Goal: Task Accomplishment & Management: Use online tool/utility

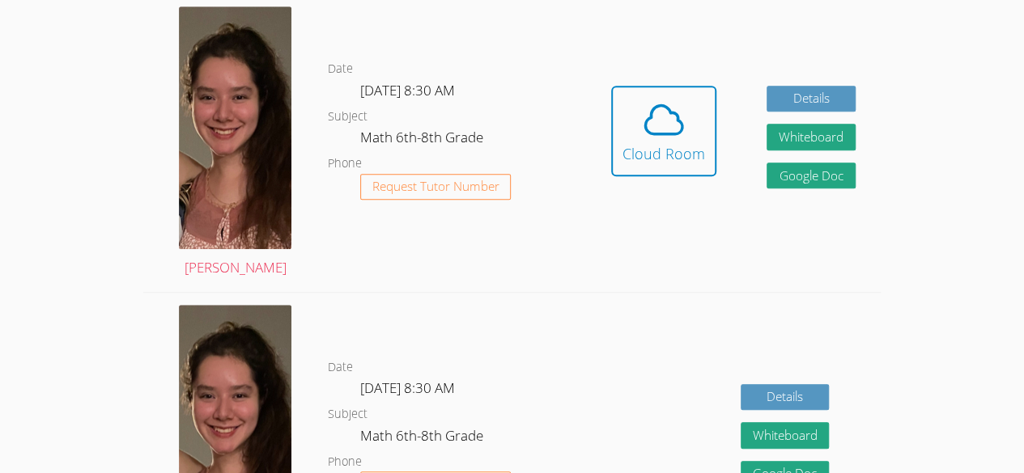
scroll to position [476, 0]
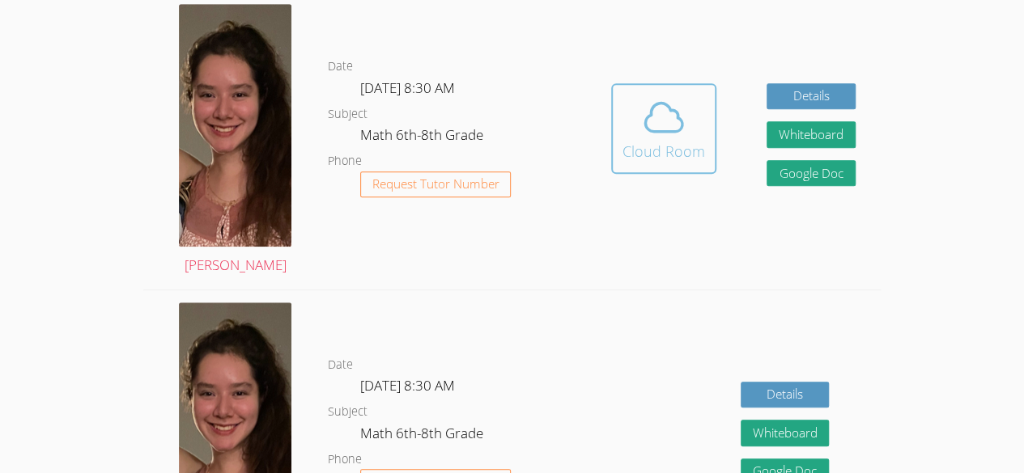
click at [639, 168] on button "Cloud Room" at bounding box center [663, 128] width 105 height 91
click at [634, 103] on span at bounding box center [663, 117] width 83 height 45
click at [687, 134] on span at bounding box center [663, 117] width 83 height 45
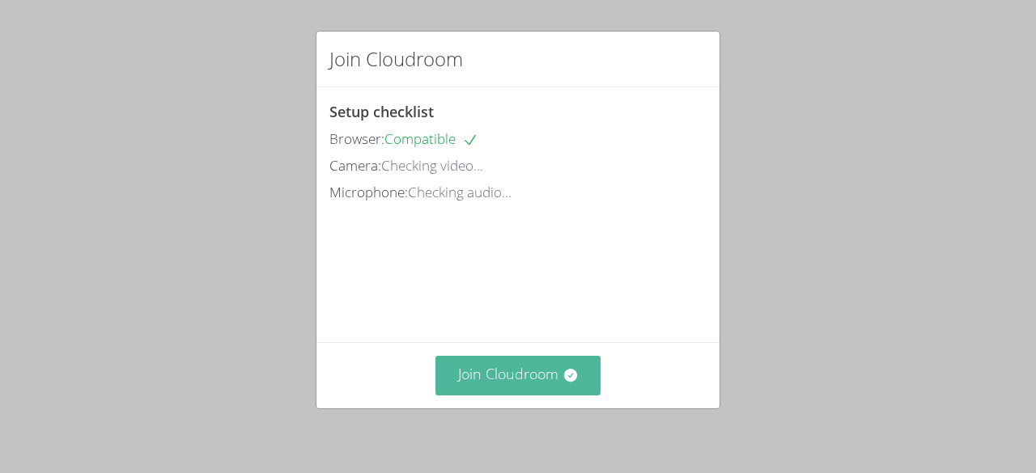
click at [514, 394] on button "Join Cloudroom" at bounding box center [518, 376] width 166 height 40
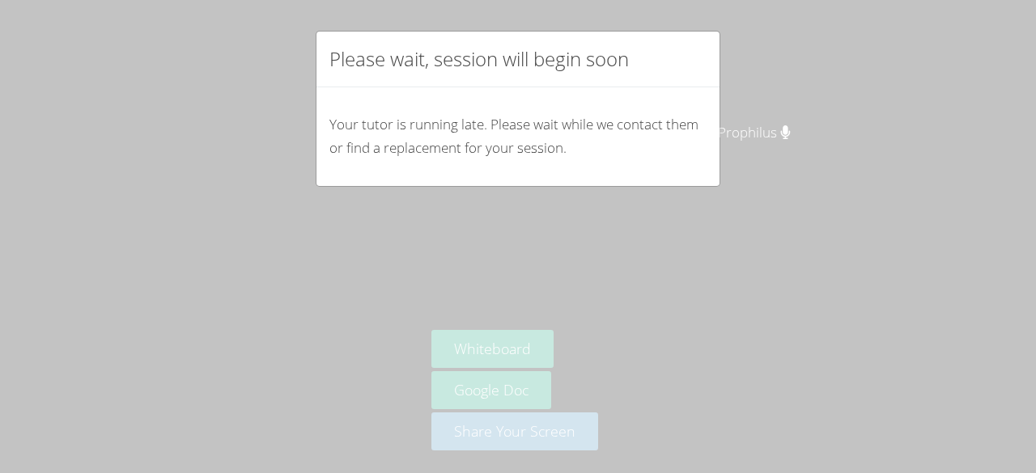
click at [910, 274] on div "Please wait, session will begin soon Your tutor is running late. Please wait wh…" at bounding box center [518, 236] width 1036 height 473
click at [728, 41] on div "Please wait, session will begin soon Your tutor is running late. Please wait wh…" at bounding box center [518, 236] width 1036 height 473
click at [838, 104] on div "Please wait, session will begin soon Your tutor is running late. Please wait wh…" at bounding box center [518, 236] width 1036 height 473
click at [711, 225] on div "Please wait, session will begin soon Your tutor is running late. Please wait wh…" at bounding box center [518, 236] width 1036 height 473
click at [665, 228] on div "Please wait, session will begin soon Your tutor is running late. Please wait wh…" at bounding box center [518, 236] width 1036 height 473
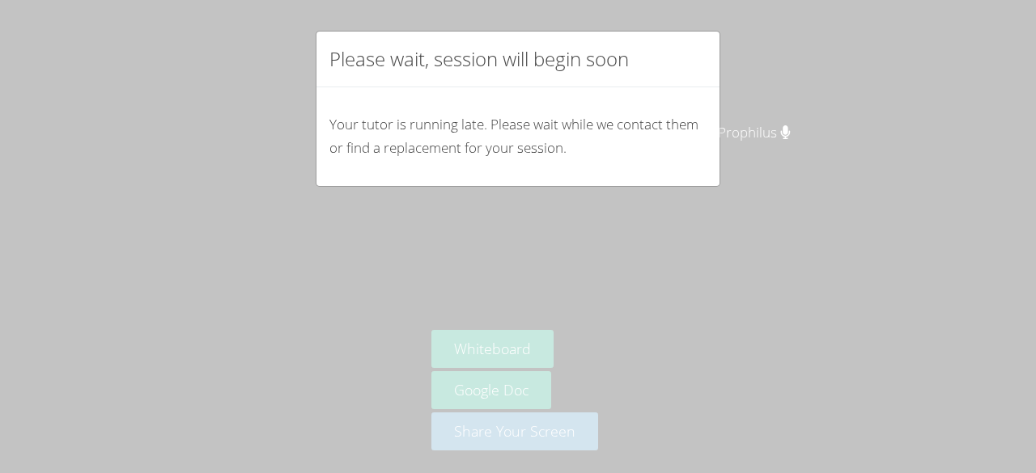
click at [730, 186] on div "Please wait, session will begin soon Your tutor is running late. Please wait wh…" at bounding box center [518, 236] width 1036 height 473
click at [721, 189] on div "Please wait, session will begin soon Your tutor is running late. Please wait wh…" at bounding box center [518, 236] width 1036 height 473
click at [706, 190] on div "Please wait, session will begin soon Your tutor is running late. Please wait wh…" at bounding box center [518, 236] width 1036 height 473
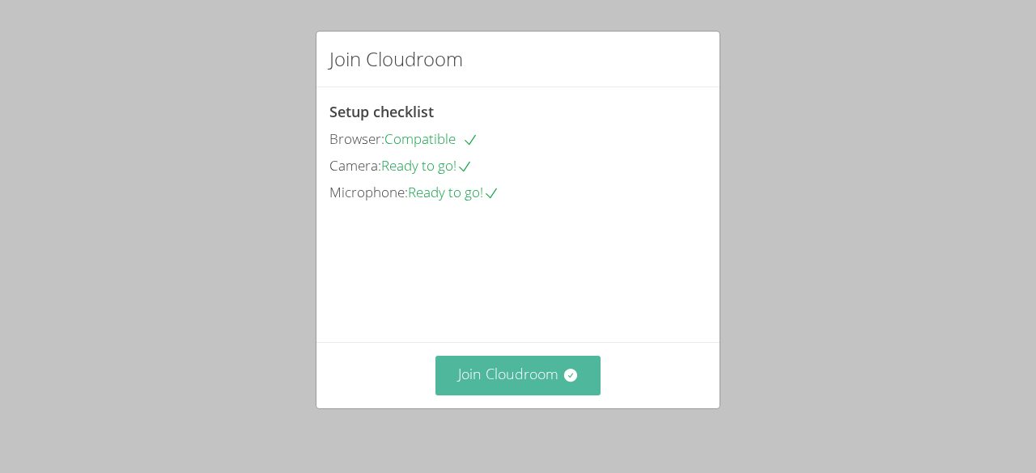
click at [517, 380] on button "Join Cloudroom" at bounding box center [518, 376] width 166 height 40
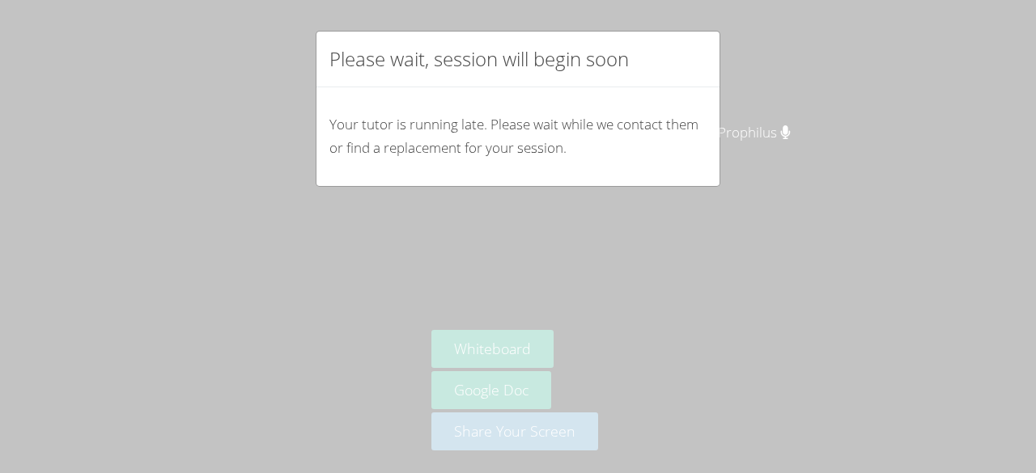
click at [897, 279] on div "Please wait, session will begin soon Your tutor is running late. Please wait wh…" at bounding box center [518, 236] width 1036 height 473
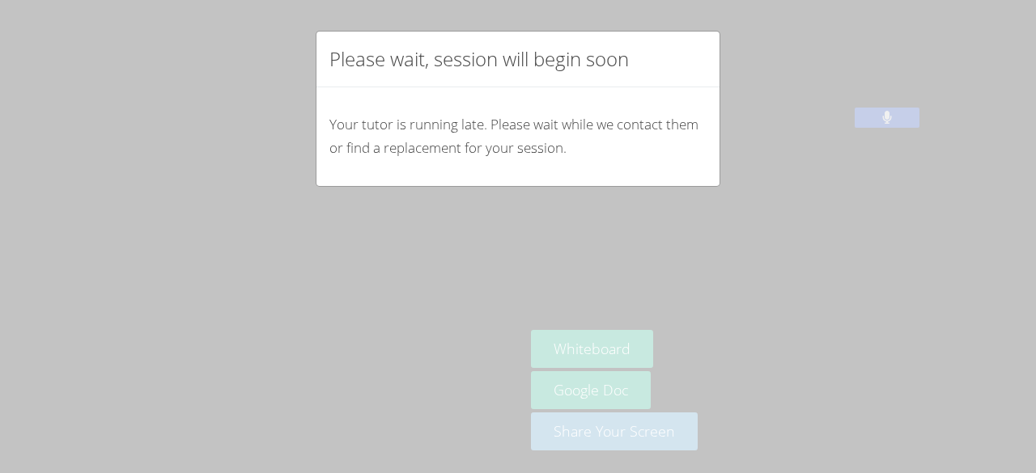
click at [621, 359] on div "Please wait, session will begin soon Your tutor is running late. Please wait wh…" at bounding box center [518, 236] width 1036 height 473
click at [667, 166] on div "Your tutor is running late. Please wait while we contact them or find a replace…" at bounding box center [517, 136] width 403 height 99
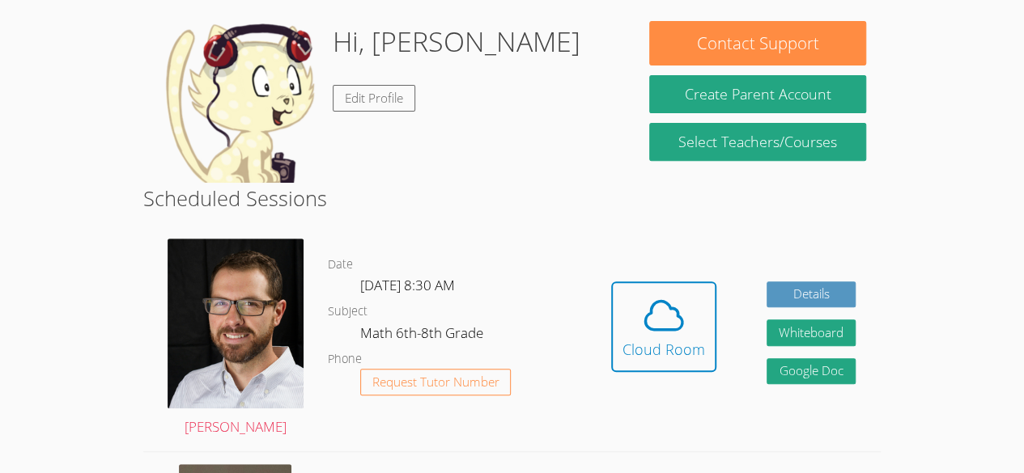
scroll to position [244, 0]
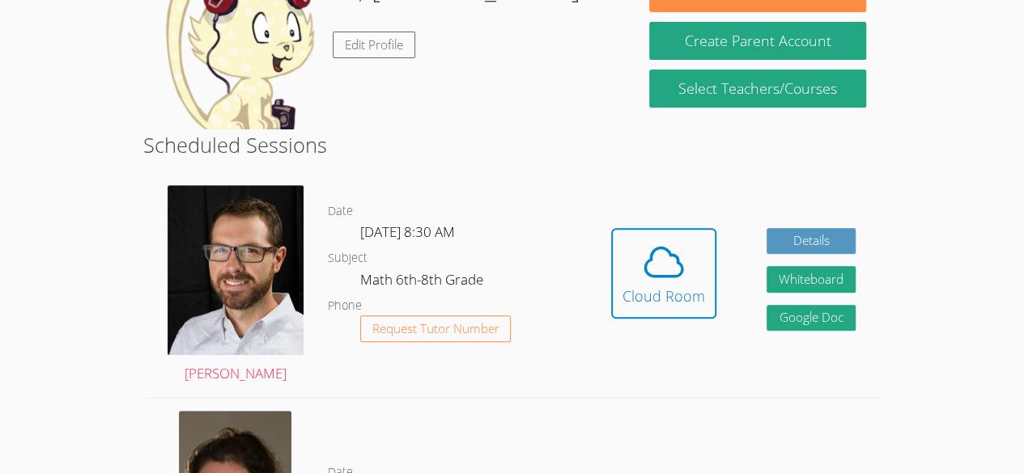
scroll to position [294, 0]
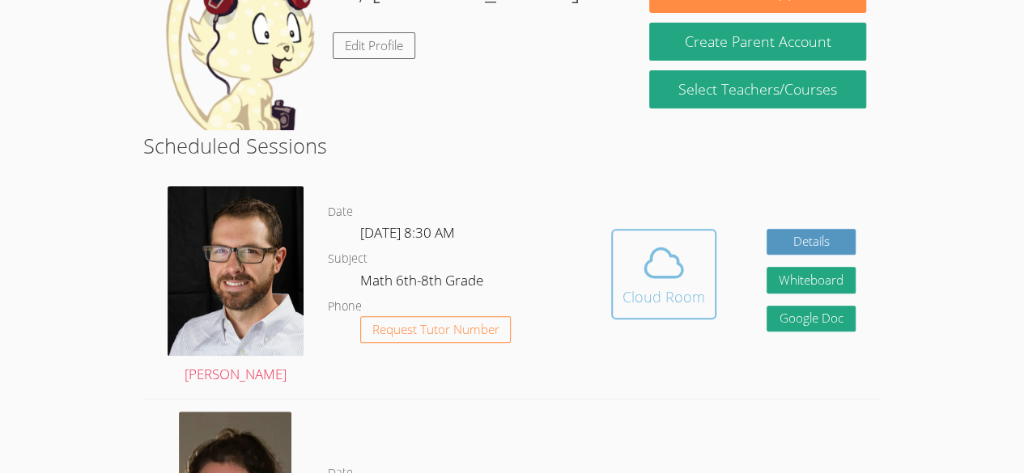
click at [671, 271] on icon at bounding box center [663, 262] width 45 height 45
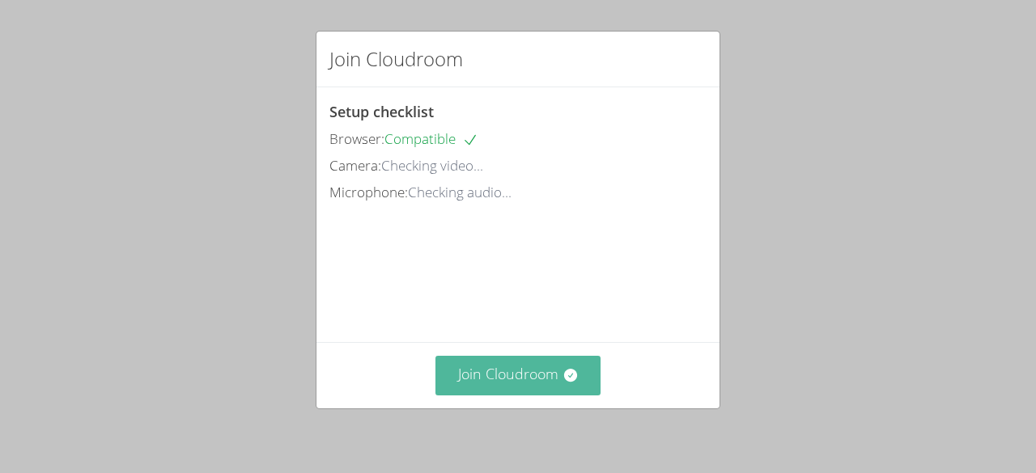
click at [562, 368] on icon at bounding box center [570, 375] width 16 height 16
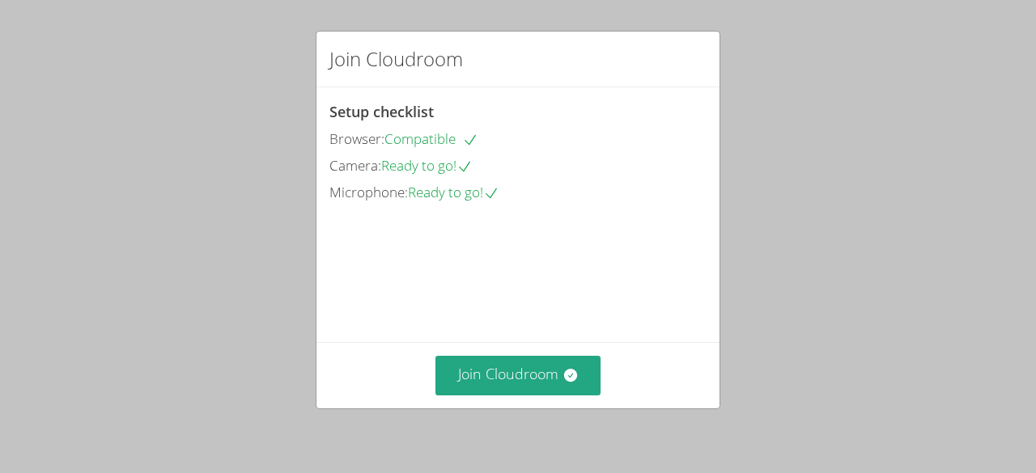
click at [613, 375] on div "Join Cloudroom" at bounding box center [517, 376] width 377 height 40
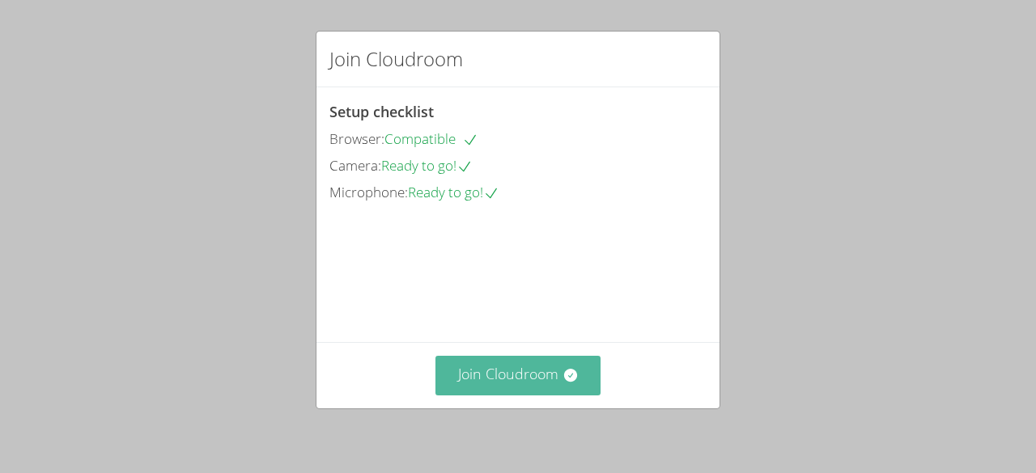
click at [566, 375] on icon at bounding box center [570, 375] width 16 height 16
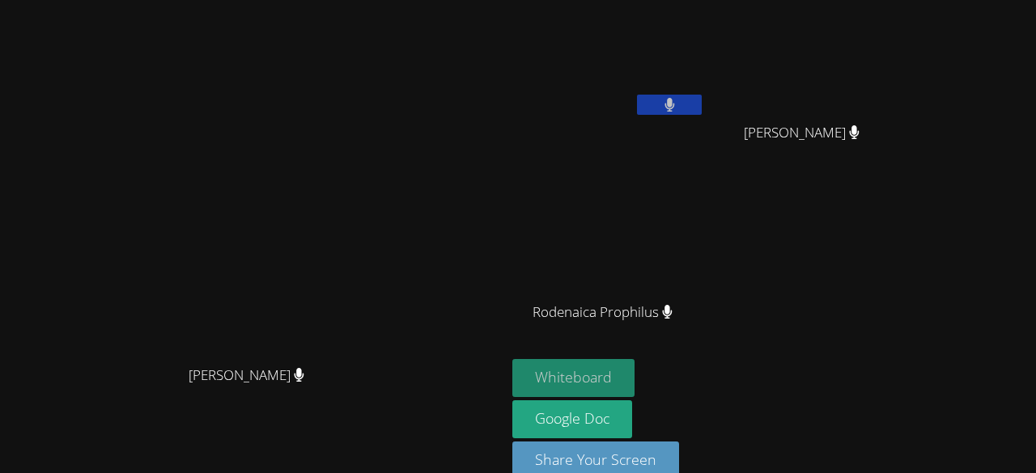
click at [634, 374] on button "Whiteboard" at bounding box center [573, 378] width 122 height 38
click at [702, 100] on button at bounding box center [669, 105] width 65 height 20
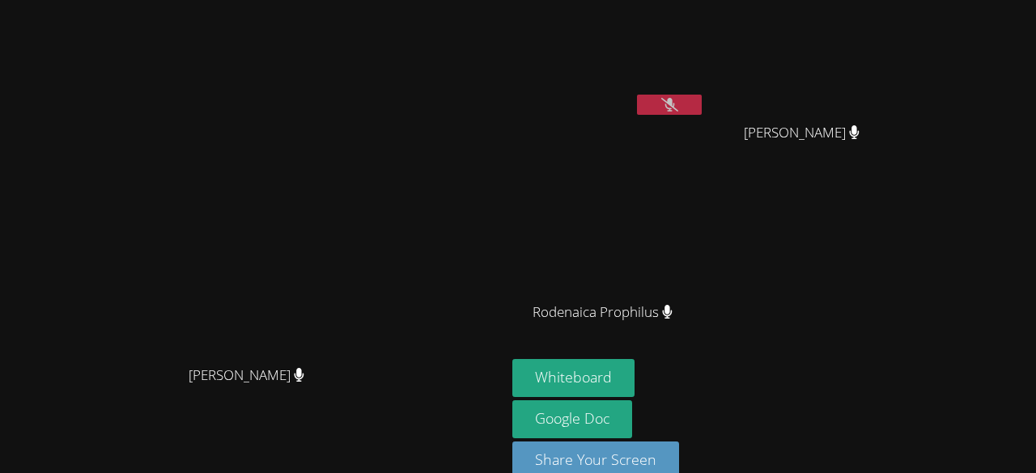
click at [678, 107] on icon at bounding box center [669, 105] width 17 height 14
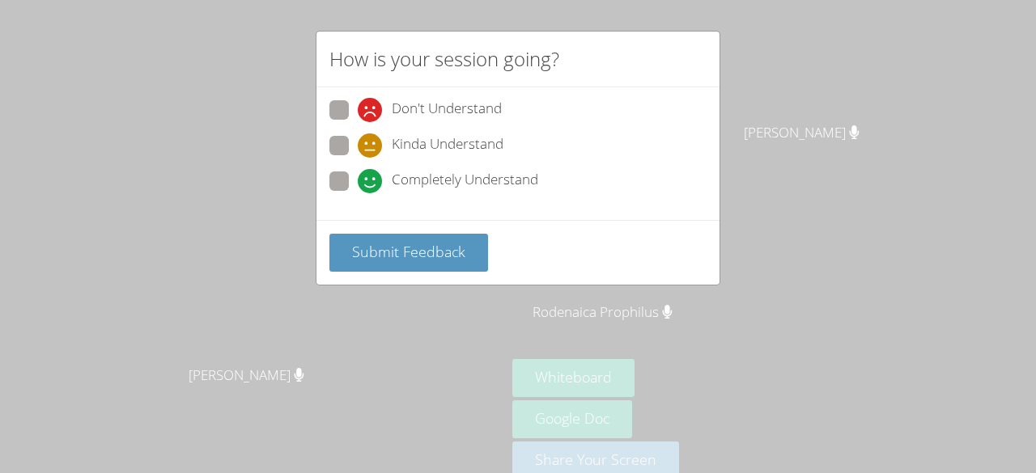
click at [461, 188] on span "Completely Understand" at bounding box center [465, 181] width 146 height 24
click at [371, 185] on input "Completely Understand" at bounding box center [365, 179] width 14 height 14
radio input "true"
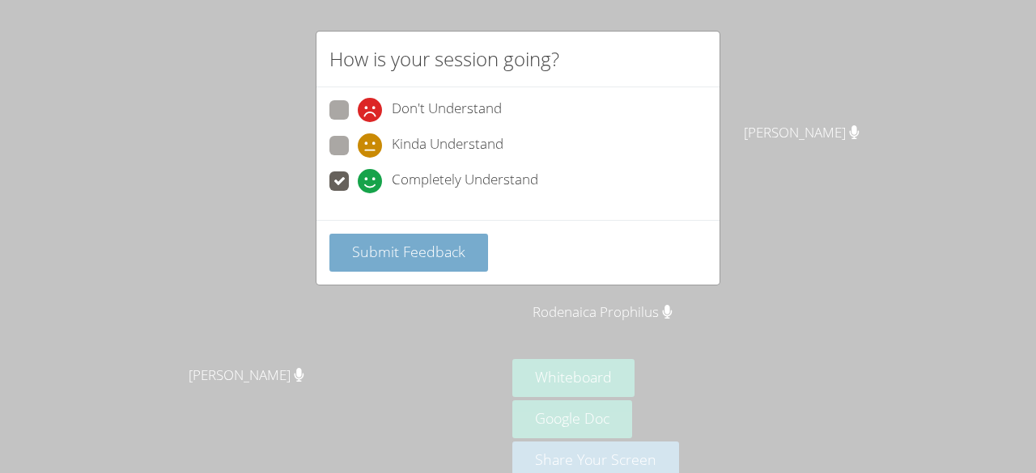
click at [434, 262] on button "Submit Feedback" at bounding box center [408, 253] width 159 height 38
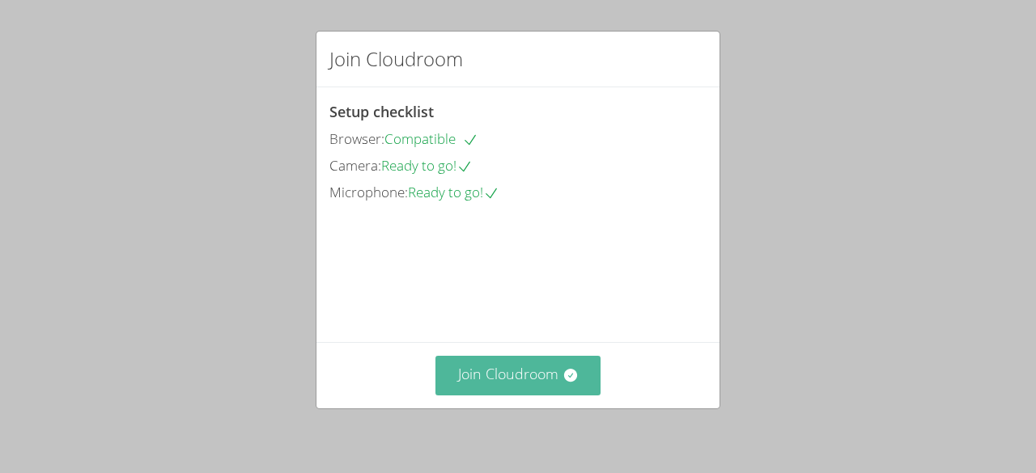
click at [546, 378] on button "Join Cloudroom" at bounding box center [518, 376] width 166 height 40
click at [537, 374] on button "Join Cloudroom" at bounding box center [518, 376] width 166 height 40
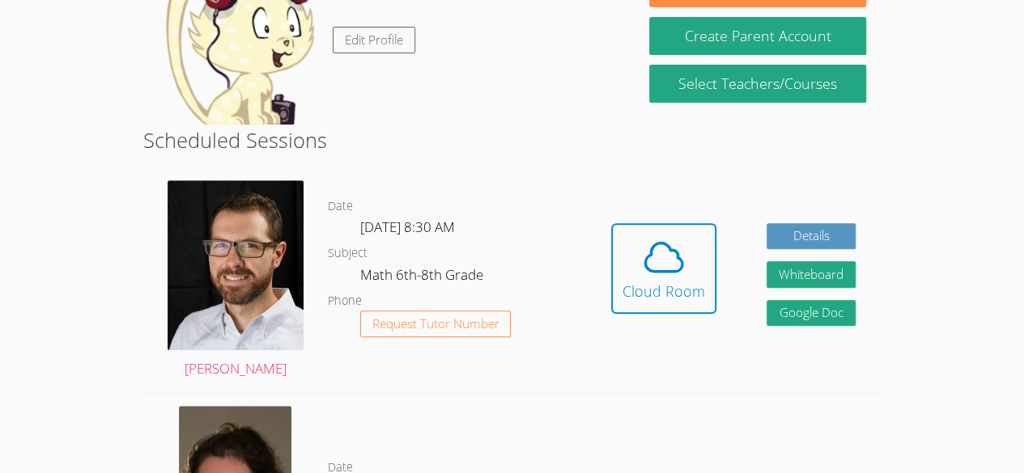
scroll to position [429, 0]
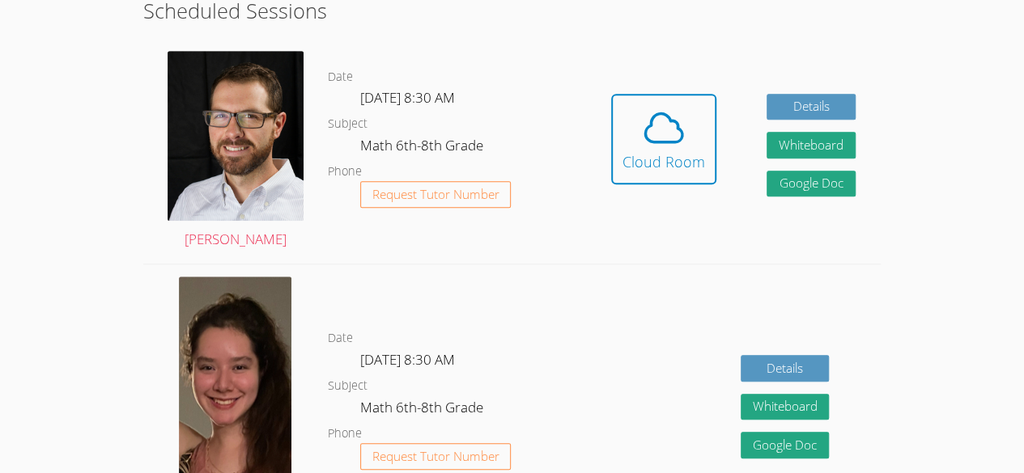
click at [683, 196] on link "Cloud Room" at bounding box center [663, 145] width 105 height 103
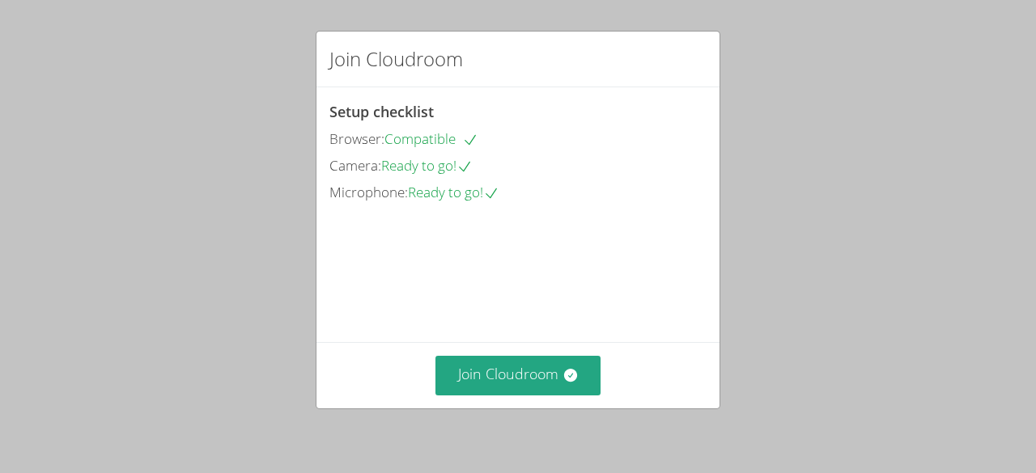
click at [490, 409] on div "Join Cloudroom Setup checklist Browser: Compatible Camera: Ready to go! Microph…" at bounding box center [518, 236] width 1036 height 473
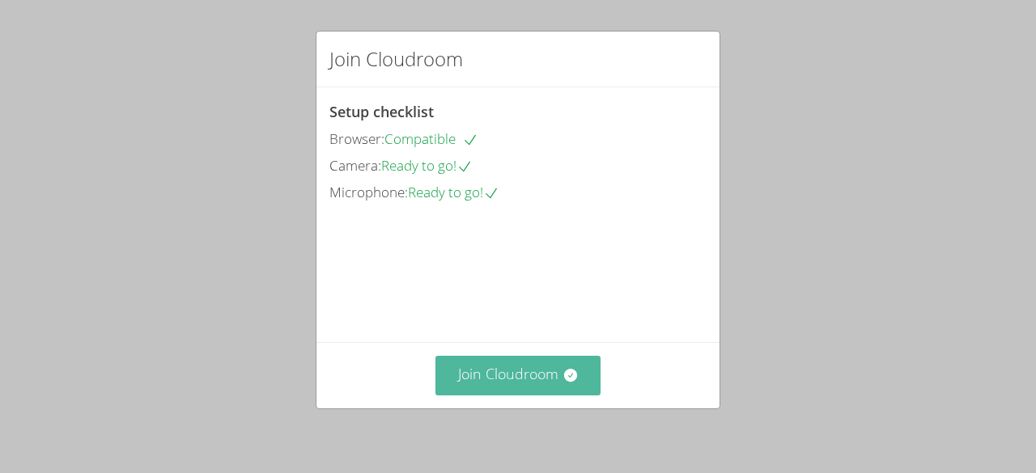
click at [503, 383] on button "Join Cloudroom" at bounding box center [518, 376] width 166 height 40
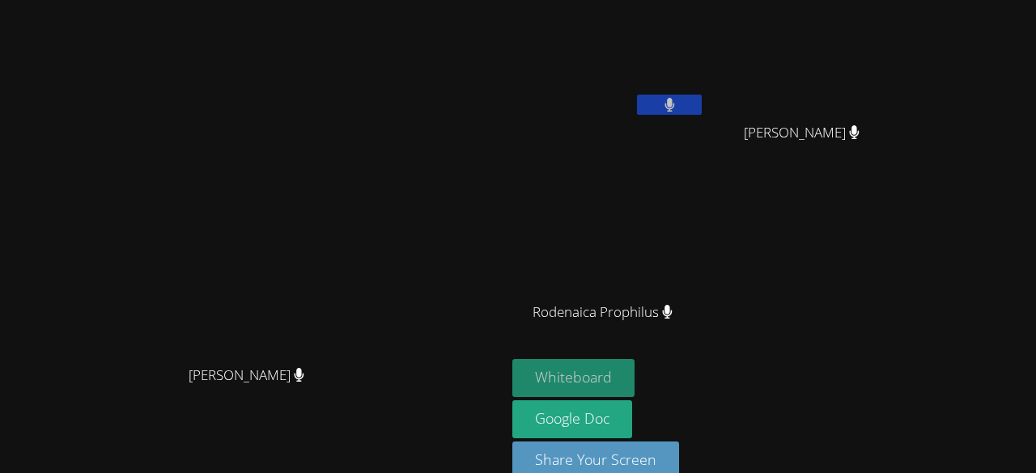
click at [634, 379] on button "Whiteboard" at bounding box center [573, 378] width 122 height 38
